Goal: Task Accomplishment & Management: Manage account settings

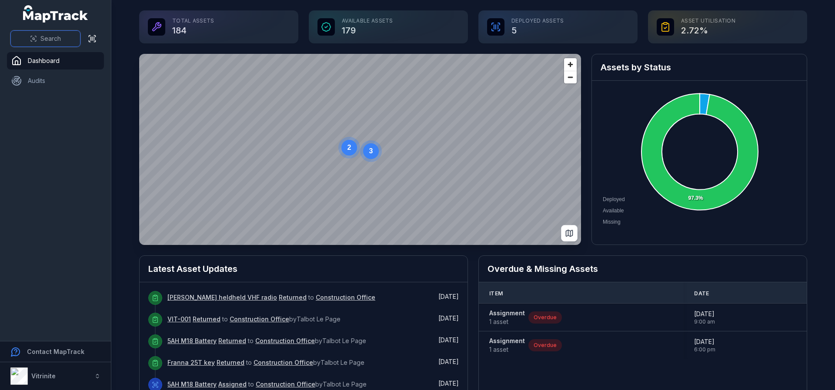
click at [43, 39] on span "Search" at bounding box center [50, 38] width 20 height 9
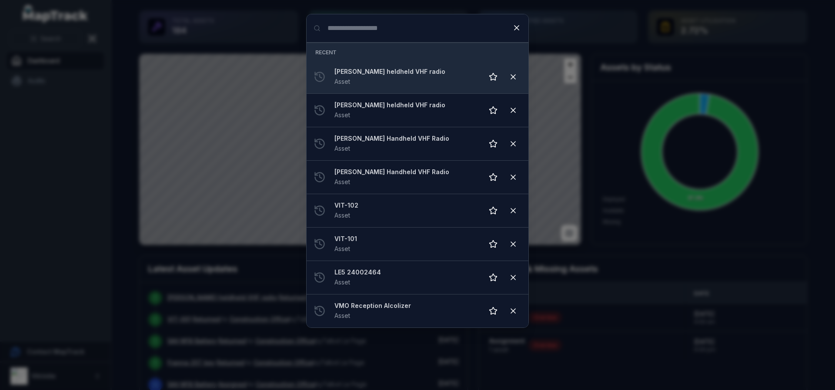
click at [384, 83] on div "Tait heldheld VHF radio Asset" at bounding box center [405, 76] width 142 height 19
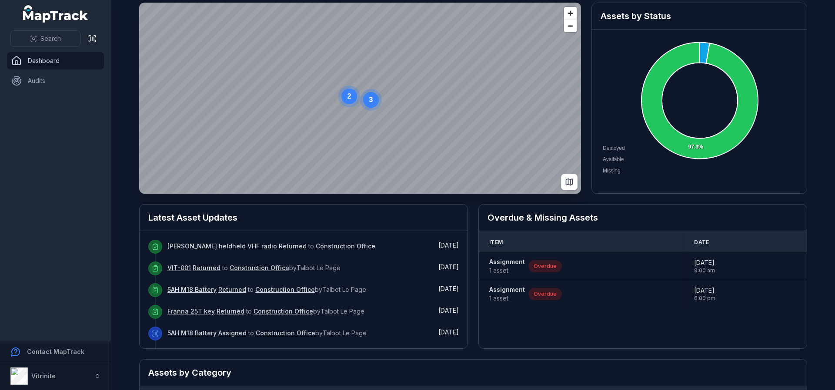
scroll to position [87, 0]
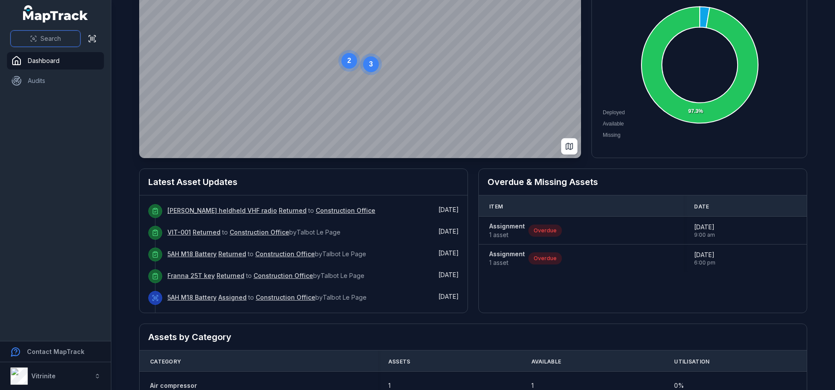
click at [30, 35] on button "Search" at bounding box center [45, 38] width 70 height 17
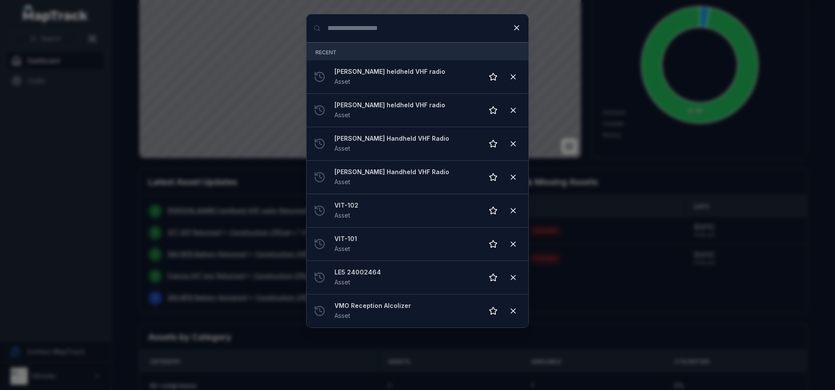
click at [38, 130] on div "Search for anything Recent Tait heldheld VHF radio Asset Tait heldheld VHF radi…" at bounding box center [417, 195] width 835 height 390
click at [403, 26] on input "Search for anything" at bounding box center [417, 28] width 222 height 28
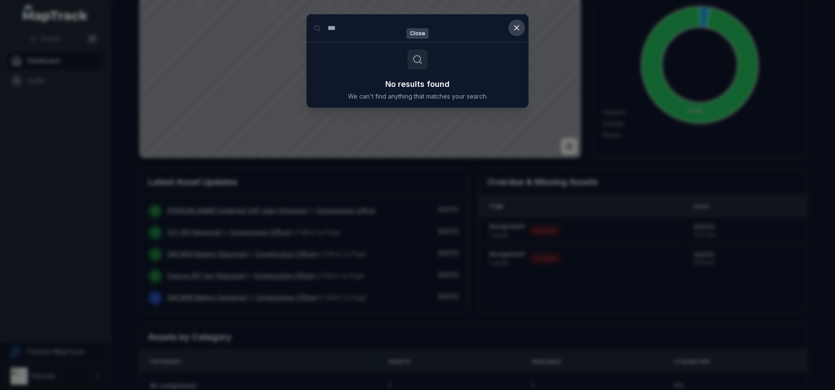
type input "***"
click at [514, 23] on button at bounding box center [516, 28] width 17 height 17
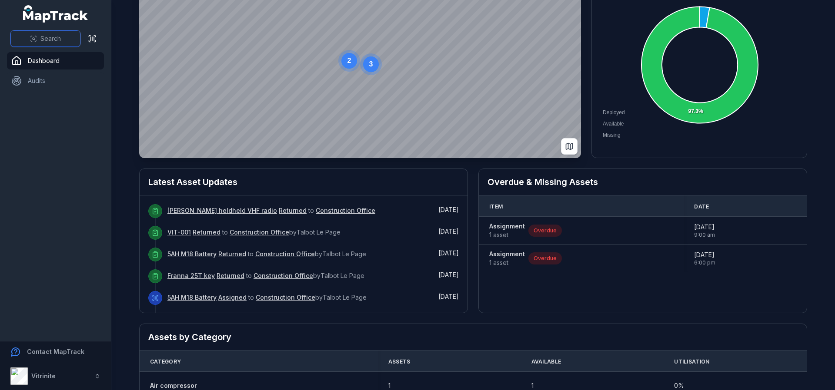
click at [40, 33] on button "Search" at bounding box center [45, 38] width 70 height 17
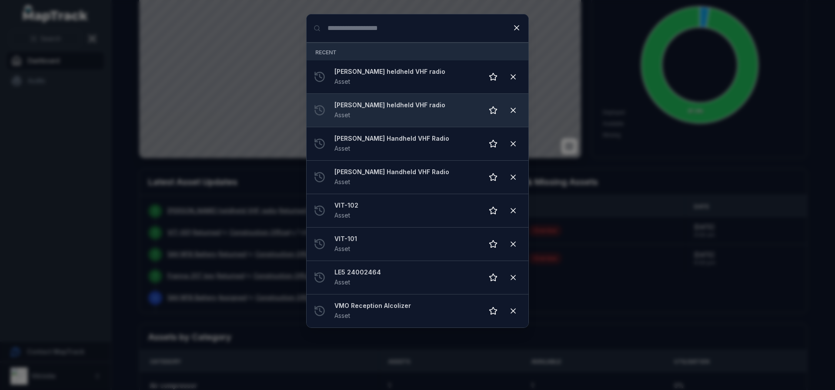
click at [364, 105] on strong "[PERSON_NAME] heldheld VHF radio" at bounding box center [405, 105] width 142 height 9
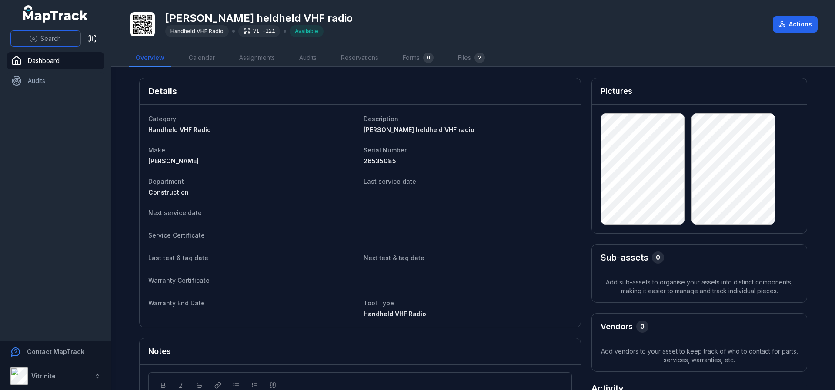
click at [43, 33] on button "Search" at bounding box center [45, 38] width 70 height 17
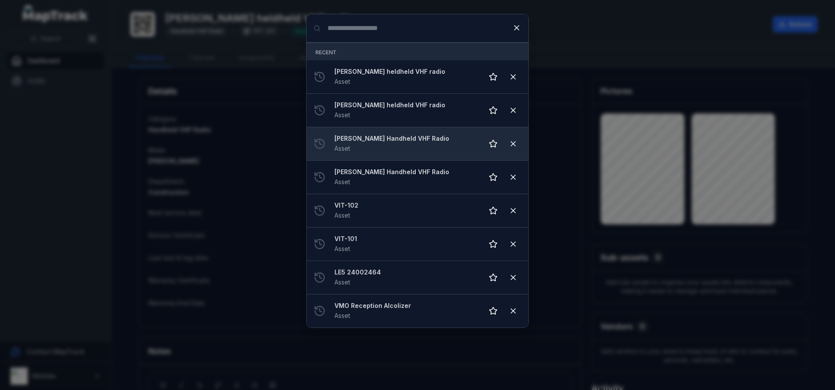
click at [395, 141] on strong "[PERSON_NAME] Handheld VHF Radio" at bounding box center [405, 138] width 142 height 9
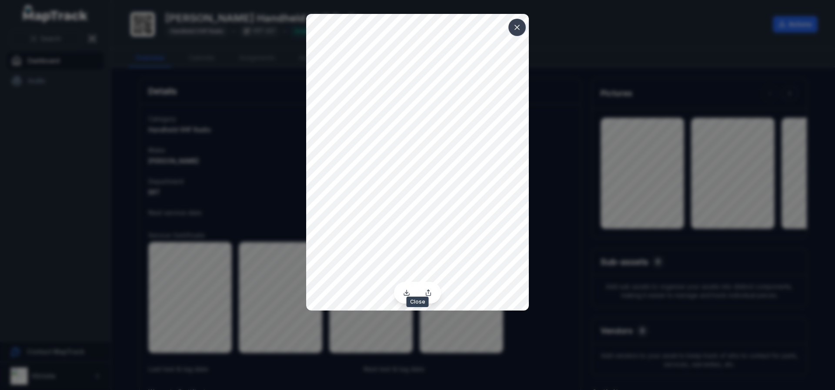
click at [515, 30] on icon at bounding box center [516, 27] width 9 height 9
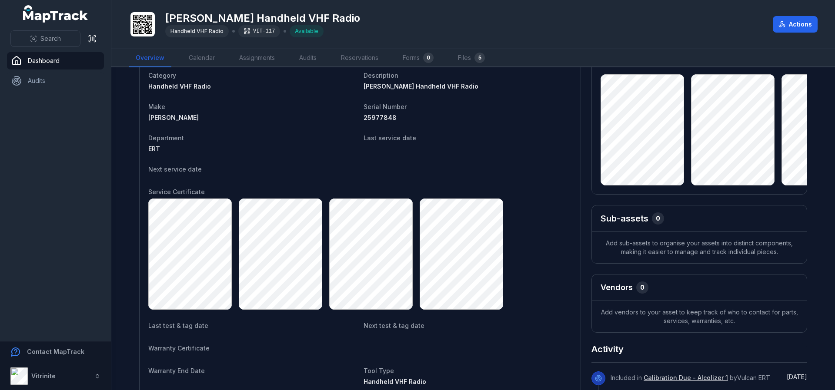
scroll to position [87, 0]
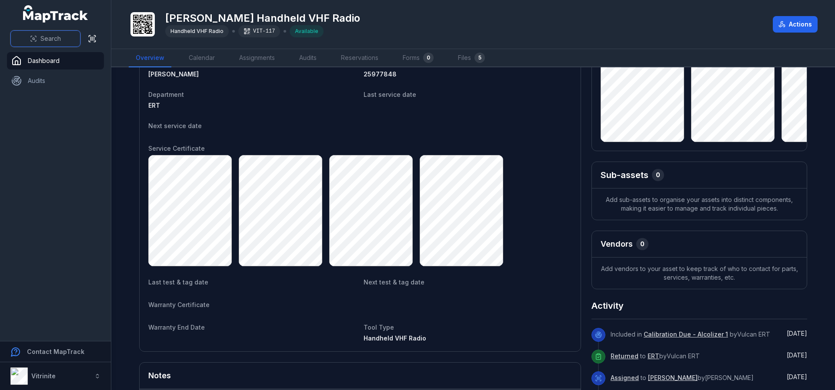
click at [21, 35] on button "Search" at bounding box center [45, 38] width 70 height 17
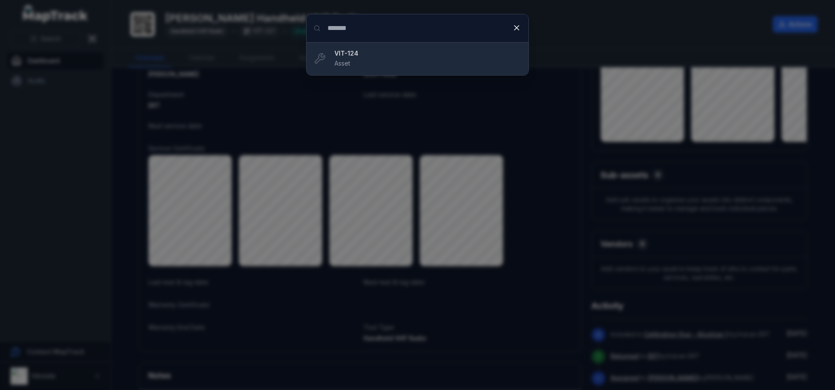
type input "*******"
click at [364, 55] on strong "VIT-124" at bounding box center [427, 53] width 187 height 9
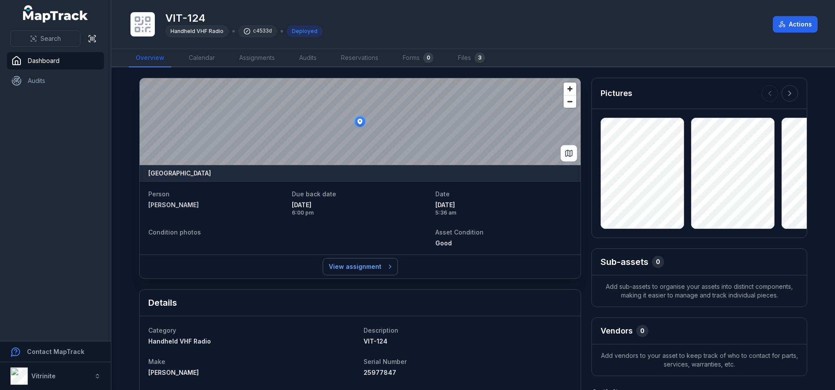
click at [368, 266] on link "View assignment" at bounding box center [360, 267] width 74 height 17
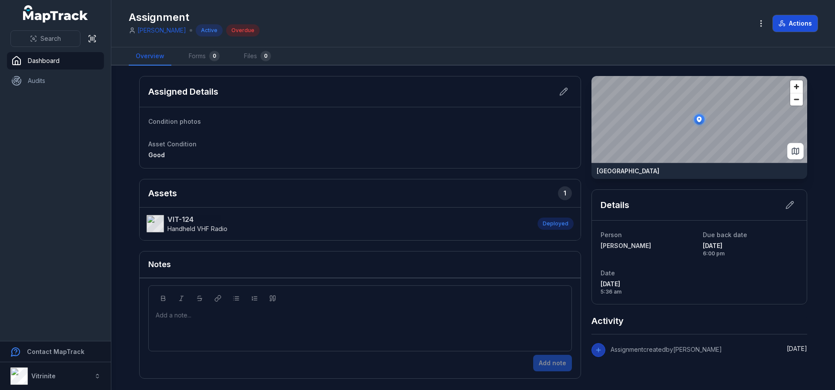
click at [799, 20] on button "Actions" at bounding box center [794, 23] width 45 height 17
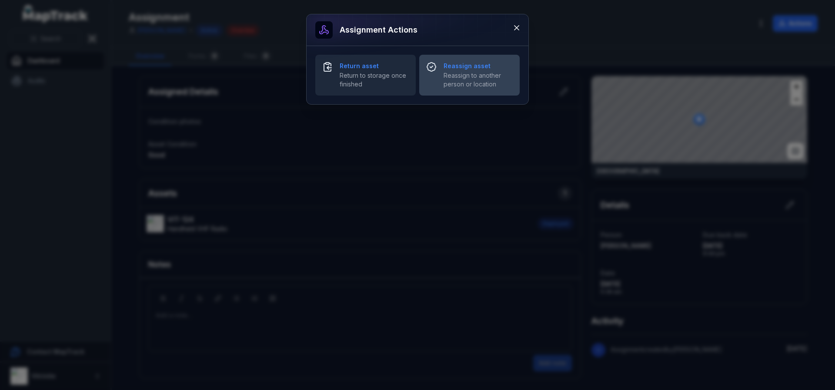
click at [455, 81] on span "Reassign to another person or location" at bounding box center [477, 79] width 69 height 17
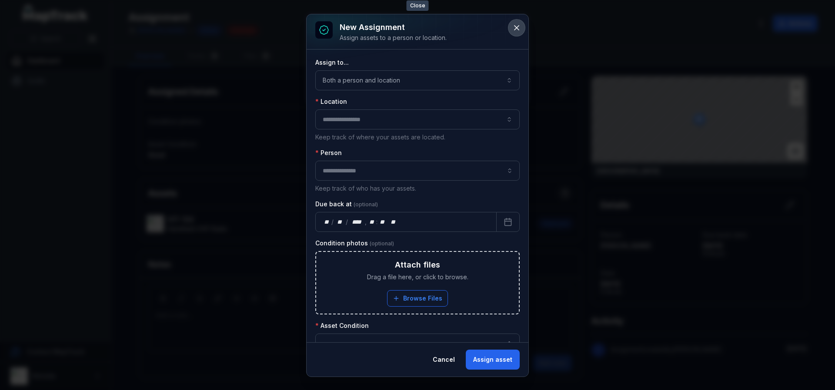
click at [516, 26] on icon at bounding box center [516, 27] width 9 height 9
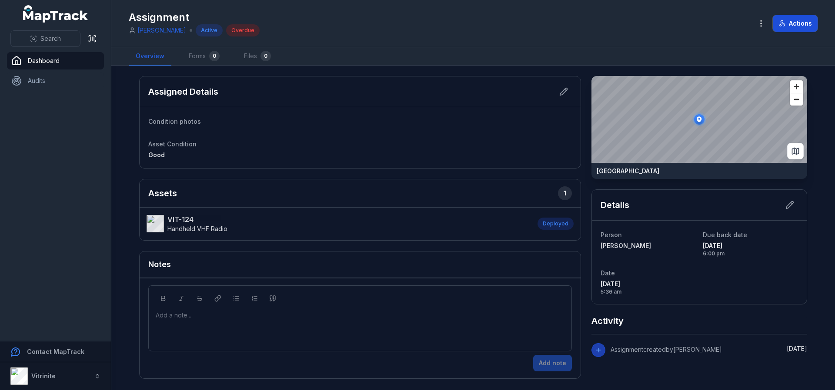
click at [779, 20] on button "Actions" at bounding box center [794, 23] width 45 height 17
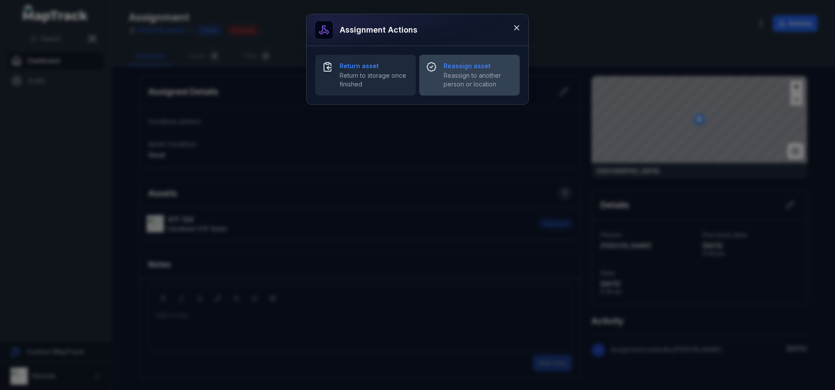
click at [460, 77] on span "Reassign to another person or location" at bounding box center [477, 79] width 69 height 17
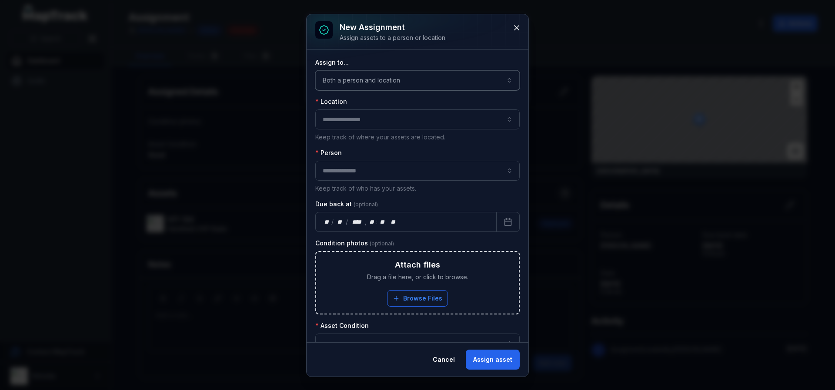
click at [502, 78] on button "Both a person and location ****" at bounding box center [417, 80] width 204 height 20
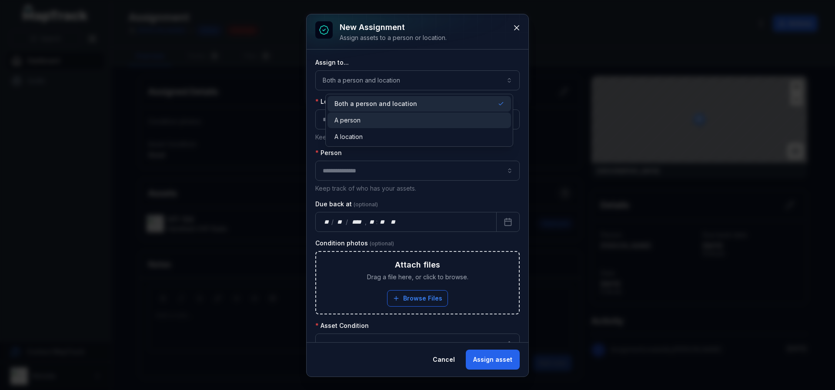
click at [363, 120] on div "A person" at bounding box center [419, 120] width 170 height 9
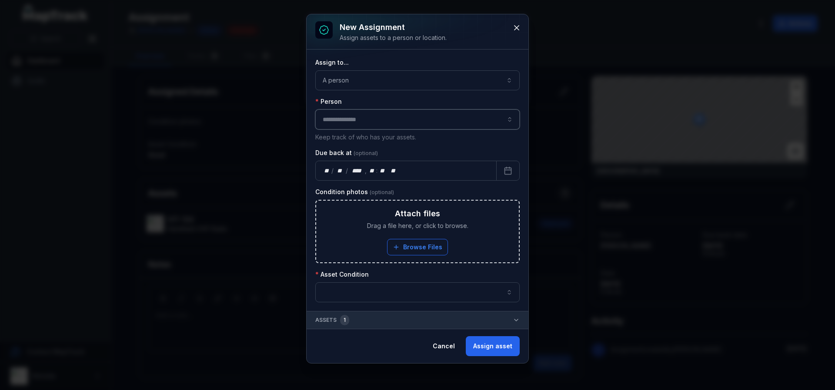
click at [354, 122] on input "assignment-add:person-label" at bounding box center [417, 120] width 204 height 20
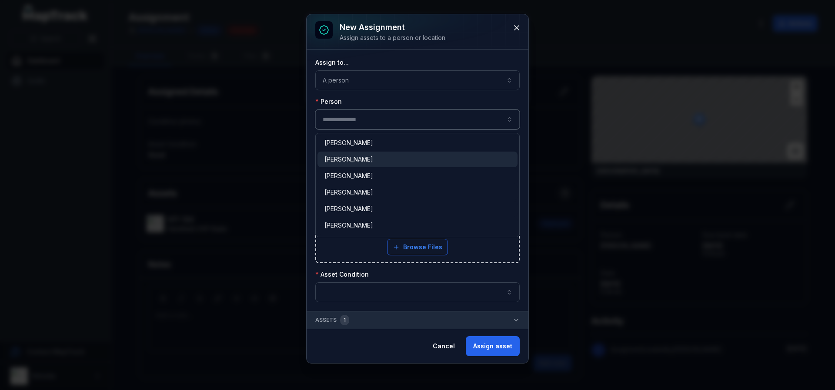
type input "**********"
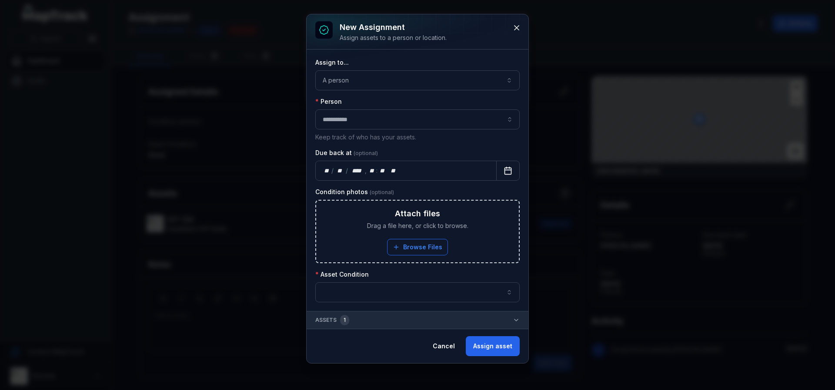
click at [506, 167] on icon "Calendar" at bounding box center [506, 167] width 0 height 1
click at [366, 283] on button "button" at bounding box center [417, 293] width 204 height 20
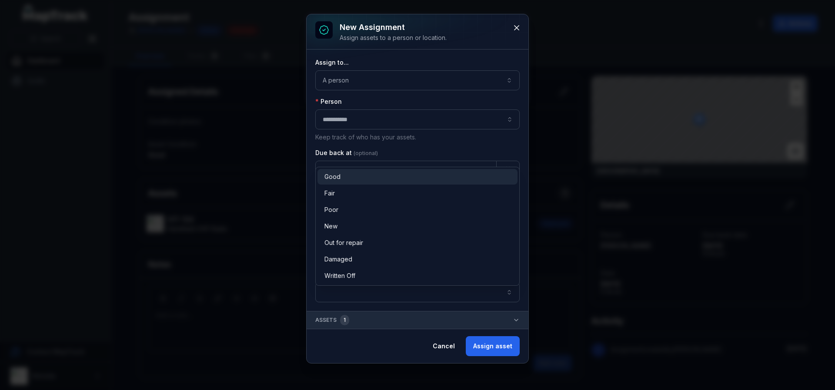
click at [328, 173] on span "Good" at bounding box center [332, 177] width 16 height 9
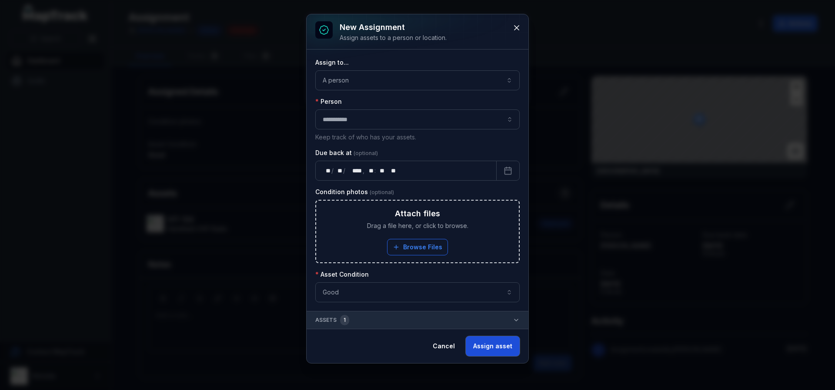
click at [495, 348] on button "Assign asset" at bounding box center [493, 346] width 54 height 20
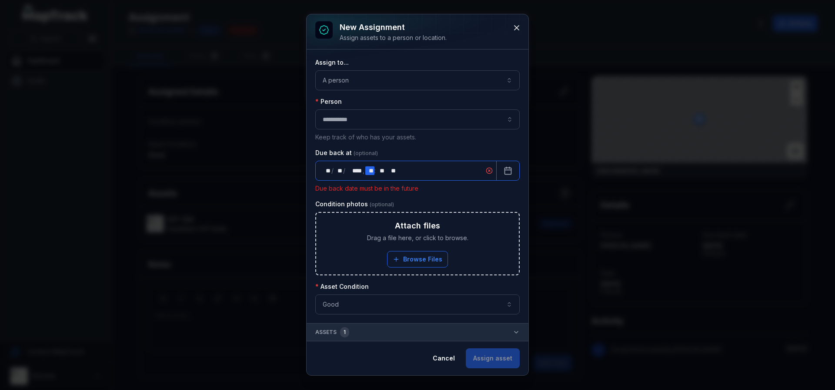
click at [370, 171] on div "** **" at bounding box center [369, 170] width 9 height 9
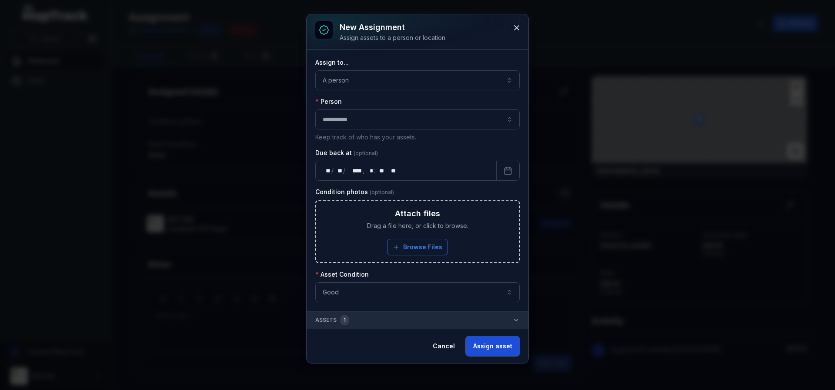
click at [486, 351] on button "Assign asset" at bounding box center [493, 346] width 54 height 20
